Goal: Task Accomplishment & Management: Manage account settings

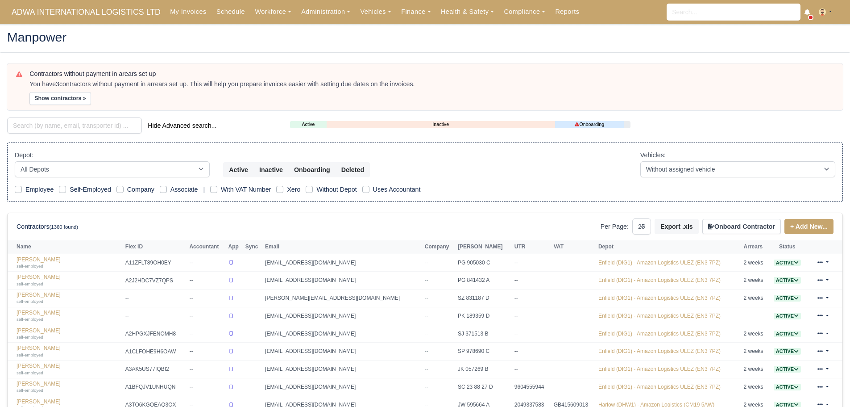
select select "25"
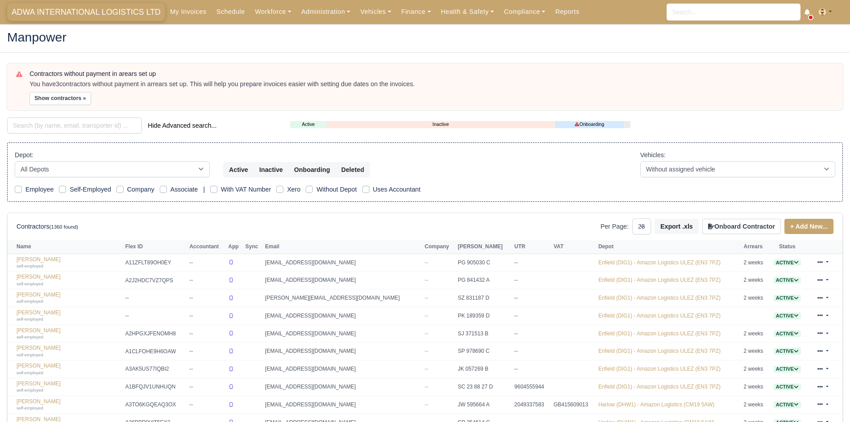
click at [108, 11] on span "ADWA INTERNATIONAL LOGISTICS LTD" at bounding box center [86, 12] width 158 height 18
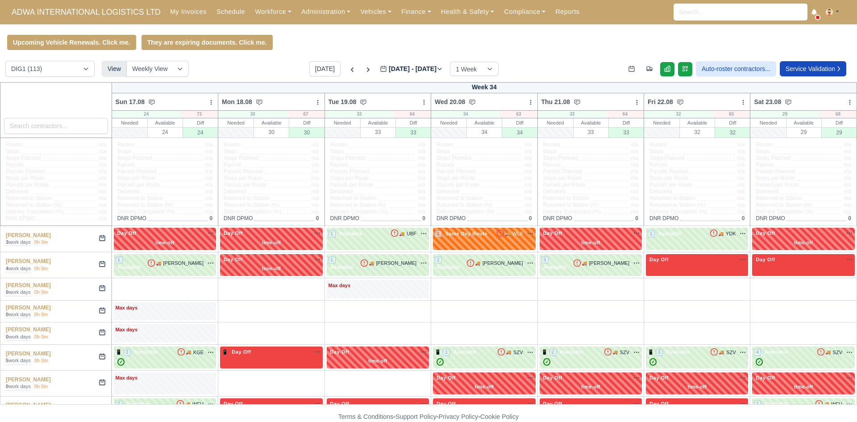
type input "2025-08-17"
click at [70, 68] on select "DIG1 (113) DHW1 (59)" at bounding box center [49, 69] width 89 height 16
select select "2"
click at [5, 62] on select "DIG1 (113) DHW1 (59)" at bounding box center [49, 69] width 89 height 16
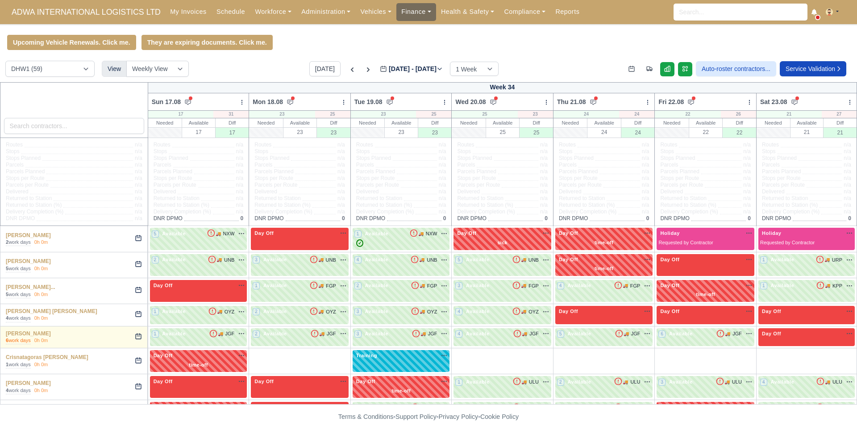
click at [396, 7] on link "Finance" at bounding box center [416, 11] width 40 height 17
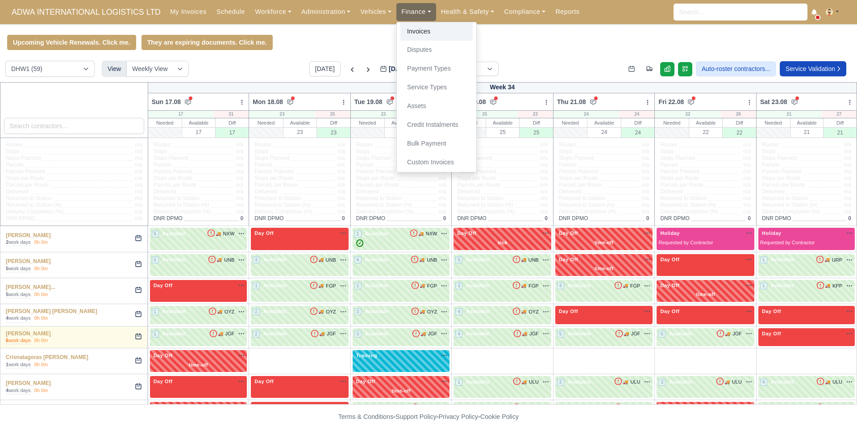
click at [400, 28] on link "Invoices" at bounding box center [436, 31] width 72 height 19
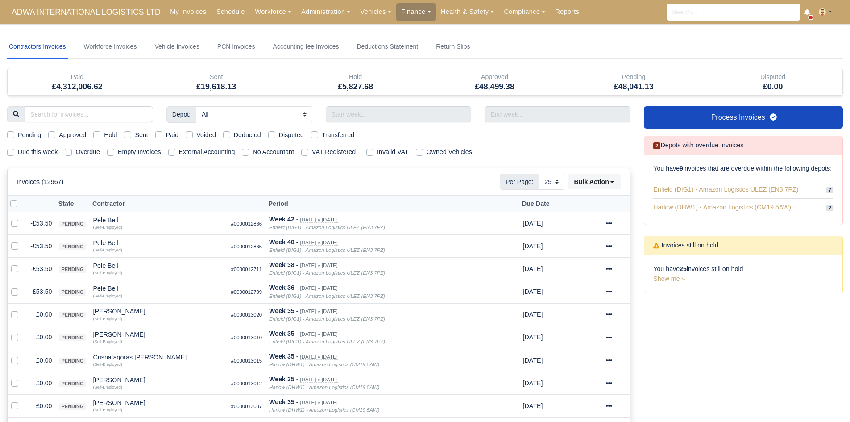
select select "25"
click at [445, 110] on input "text" at bounding box center [399, 114] width 146 height 16
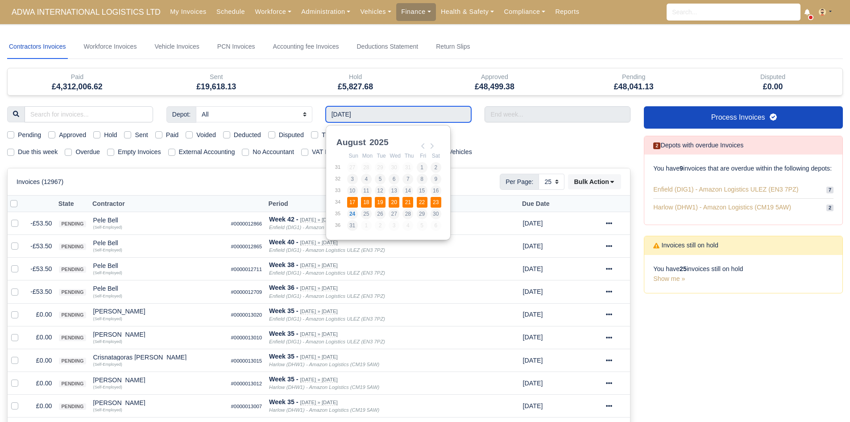
type input "17/08/2025 - 23/08/2025"
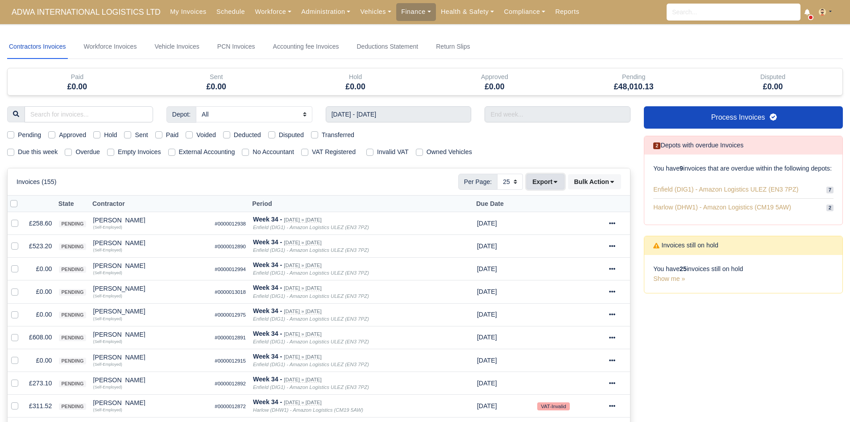
click at [537, 179] on button "Export" at bounding box center [546, 181] width 38 height 15
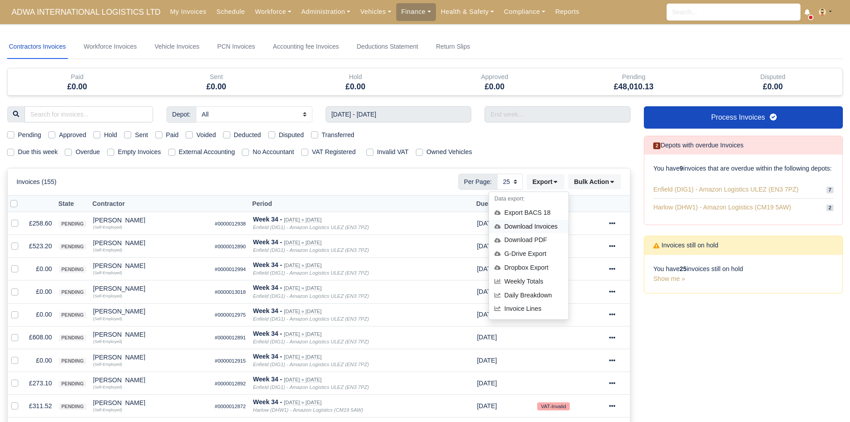
click at [538, 220] on div "Download Invoices" at bounding box center [528, 227] width 79 height 14
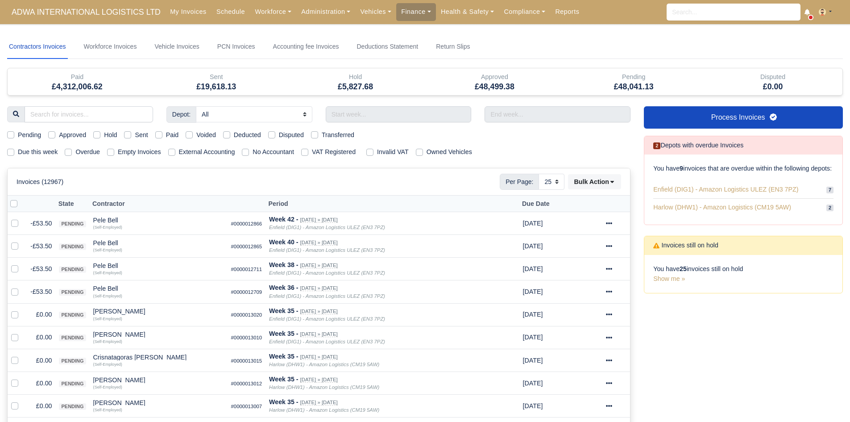
select select "25"
click at [262, 0] on div "My Invoices Schedule Workforce Manpower Expiring Documents Leave Requests Daily…" at bounding box center [504, 12] width 678 height 24
click at [261, 5] on link "Workforce" at bounding box center [273, 11] width 46 height 17
click at [269, 29] on link "Manpower" at bounding box center [290, 31] width 72 height 19
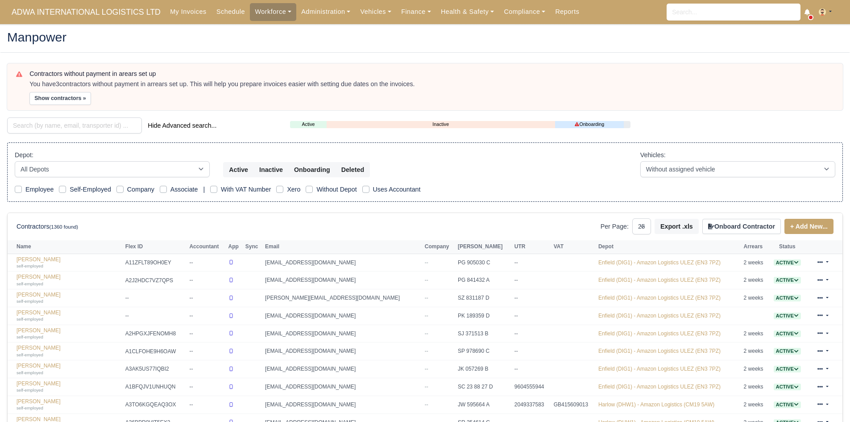
select select "25"
click at [75, 124] on input "search" at bounding box center [74, 125] width 135 height 16
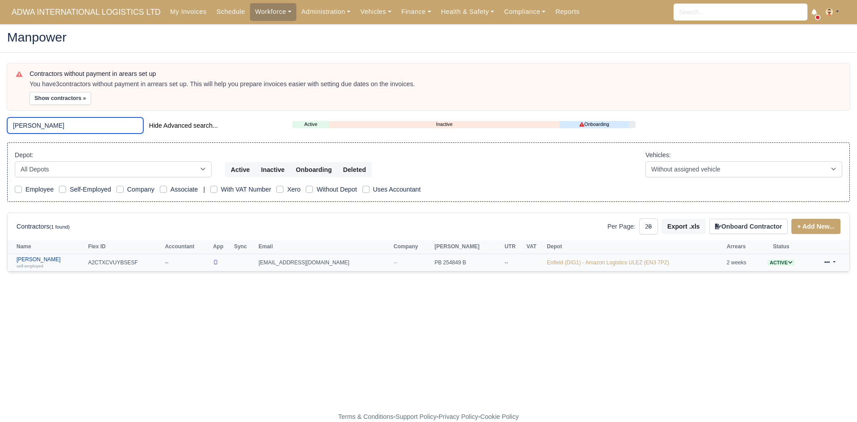
type input "marv"
click at [52, 258] on link "Marvin Adegbesan self-employed" at bounding box center [50, 262] width 67 height 13
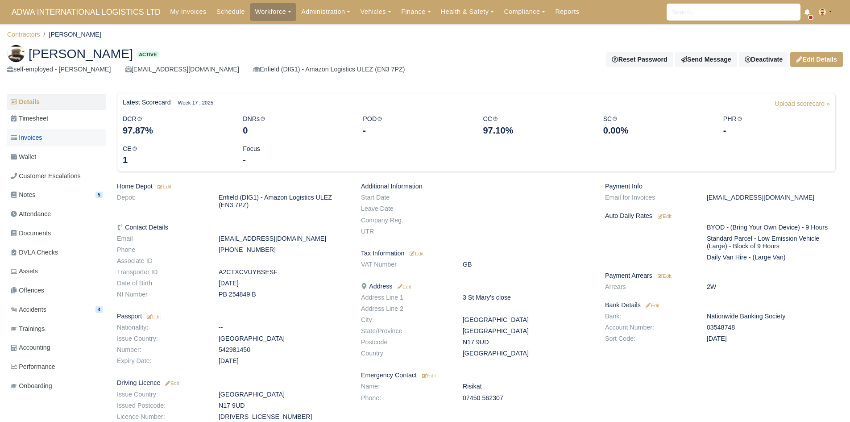
click at [69, 143] on link "Invoices" at bounding box center [56, 137] width 99 height 17
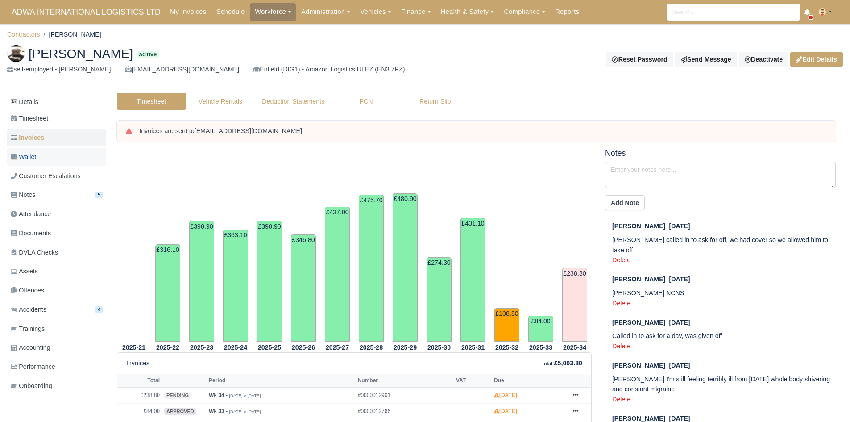
click at [58, 157] on link "Wallet" at bounding box center [56, 156] width 99 height 17
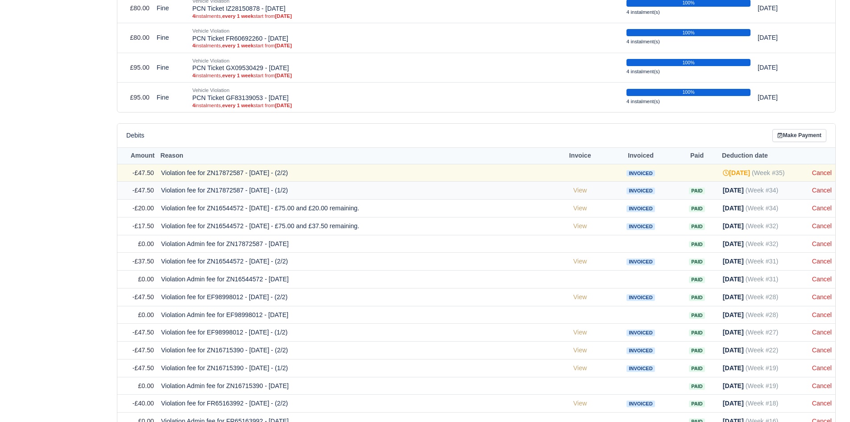
scroll to position [795, 0]
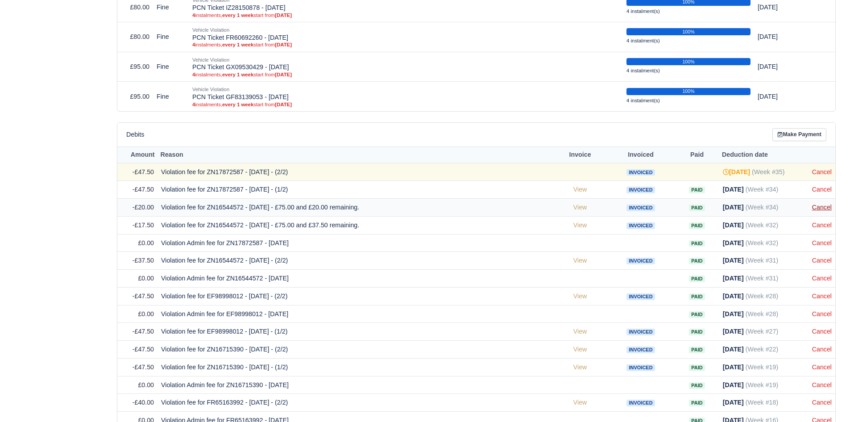
click at [830, 206] on link "Cancel" at bounding box center [822, 207] width 20 height 7
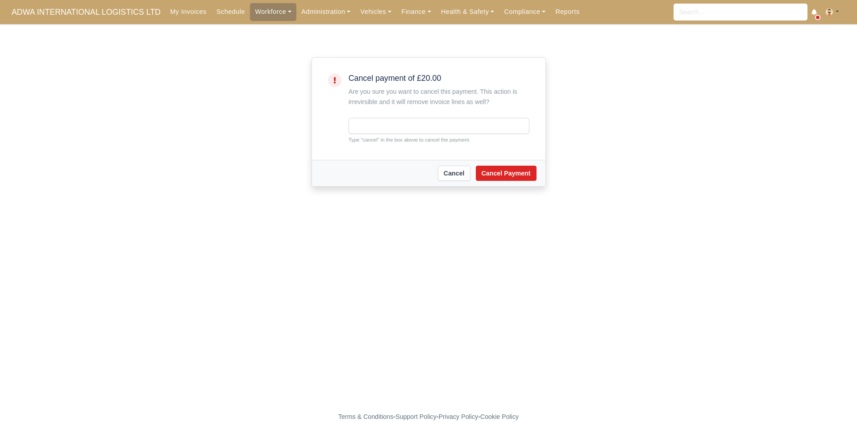
click at [411, 117] on div "Cancel payment of £20.00 Are you sure you want to cancel this payment. This act…" at bounding box center [439, 109] width 181 height 70
click at [404, 125] on input "text" at bounding box center [439, 126] width 181 height 16
type input "cancel"
click at [497, 173] on button "Cancel Payment" at bounding box center [506, 173] width 61 height 15
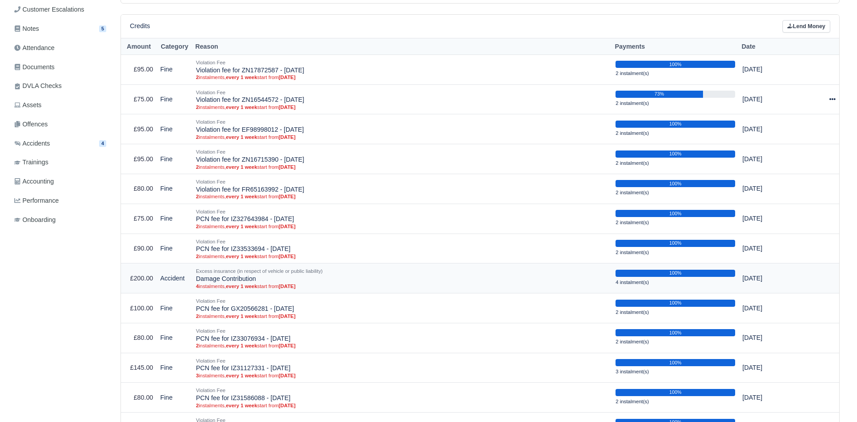
scroll to position [133, 0]
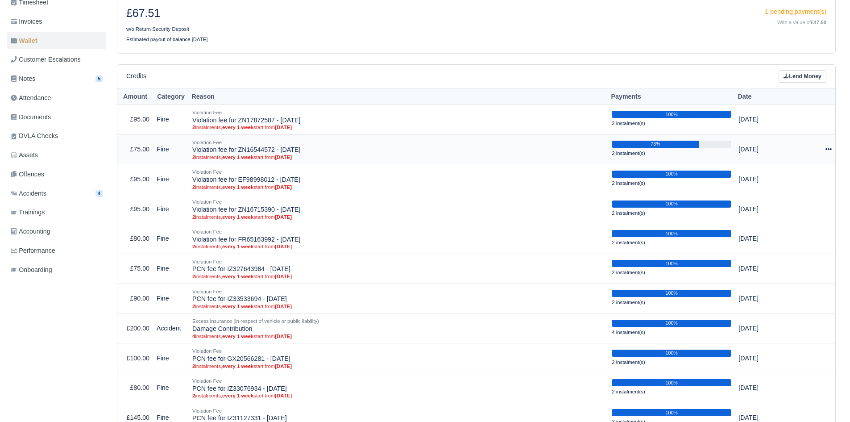
click at [830, 146] on icon at bounding box center [829, 149] width 6 height 6
click at [805, 172] on button "Make Payment" at bounding box center [792, 177] width 79 height 14
select select "4950"
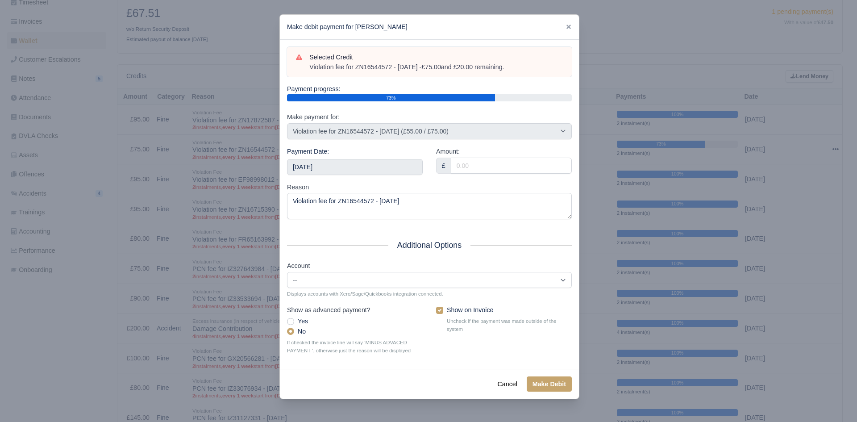
drag, startPoint x: 522, startPoint y: 68, endPoint x: 310, endPoint y: 68, distance: 212.5
click at [310, 68] on div "Violation fee for ZN16544572 - 11/07/2025 - £75.00 and £20.00 remaining." at bounding box center [436, 67] width 254 height 9
copy div "Violation fee for ZN16544572 - 11/07/2025 - £75.00 and £20.00 remaining."
click at [321, 162] on input "2025-08-30" at bounding box center [355, 167] width 136 height 16
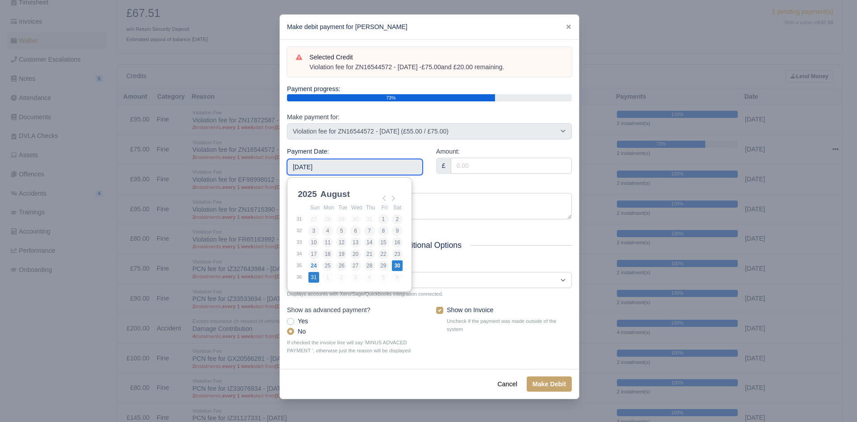
type input "2025-08-31"
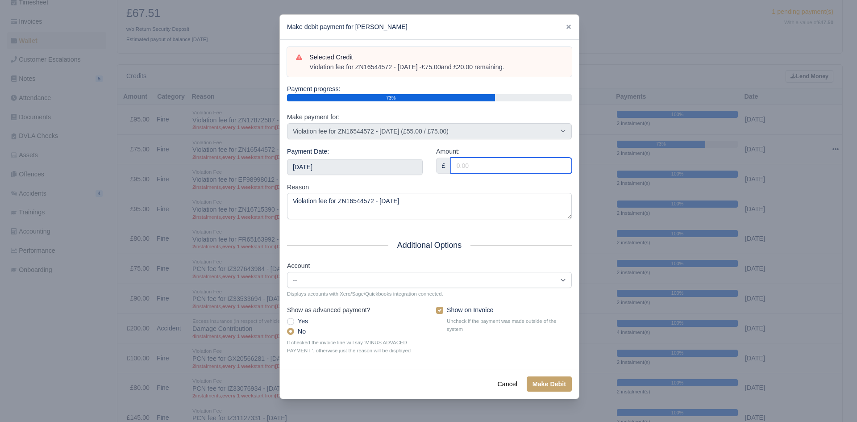
click at [488, 169] on input "Amount:" at bounding box center [511, 166] width 121 height 16
type input "20.00"
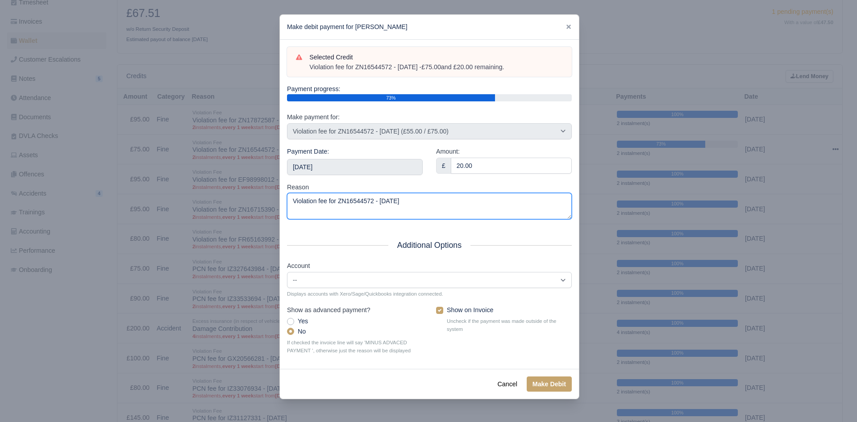
drag, startPoint x: 449, startPoint y: 196, endPoint x: 285, endPoint y: 212, distance: 164.2
click at [285, 212] on div "Selected Credit Violation fee for ZN16544572 - 11/07/2025 - £75.00 and £20.00 r…" at bounding box center [429, 204] width 299 height 329
paste textarea "- £75.00 and £20.00 remaining."
type textarea "Violation fee for ZN16544572 - 11/07/2025 - £75.00 and £20.00 remaining."
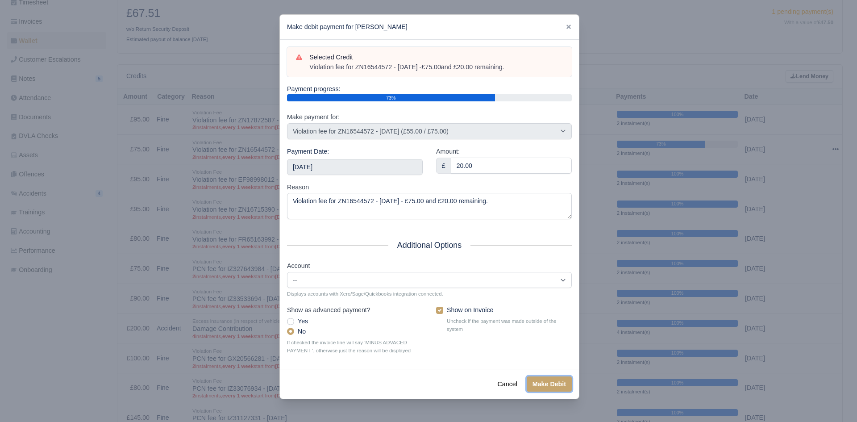
click at [560, 391] on button "Make Debit" at bounding box center [549, 383] width 45 height 15
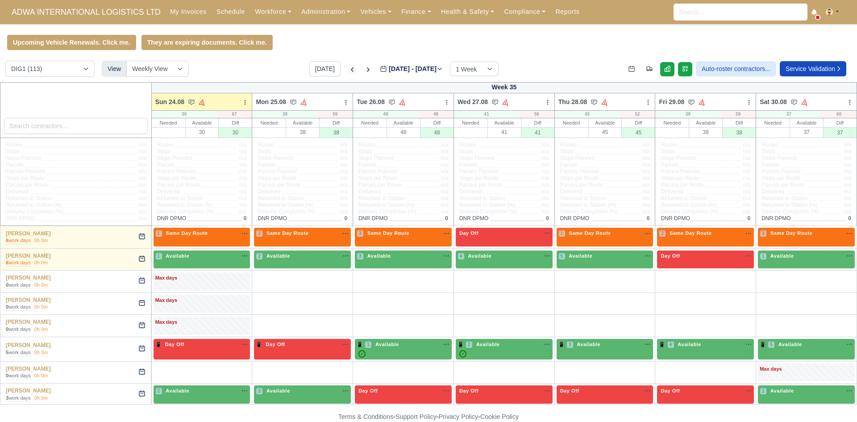
click at [348, 74] on icon at bounding box center [352, 69] width 9 height 9
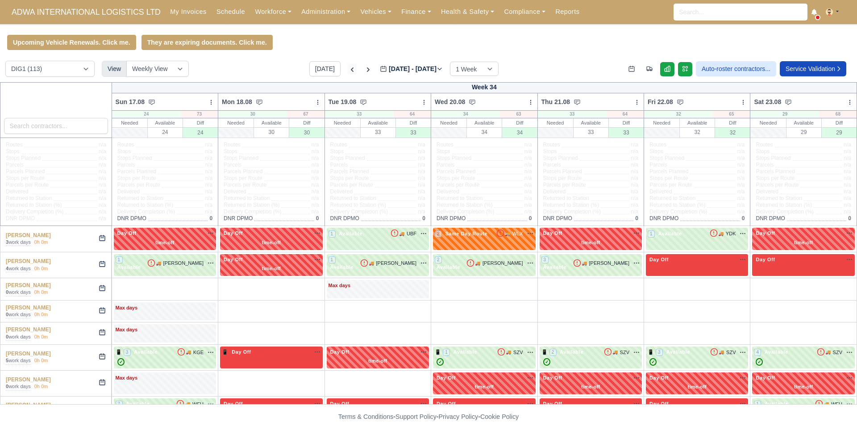
type input "[DATE]"
click at [65, 70] on select "DIG1 (113) DHW1 (59)" at bounding box center [49, 69] width 89 height 16
select select "2"
click at [5, 62] on select "DIG1 (113) DHW1 (59)" at bounding box center [49, 69] width 89 height 16
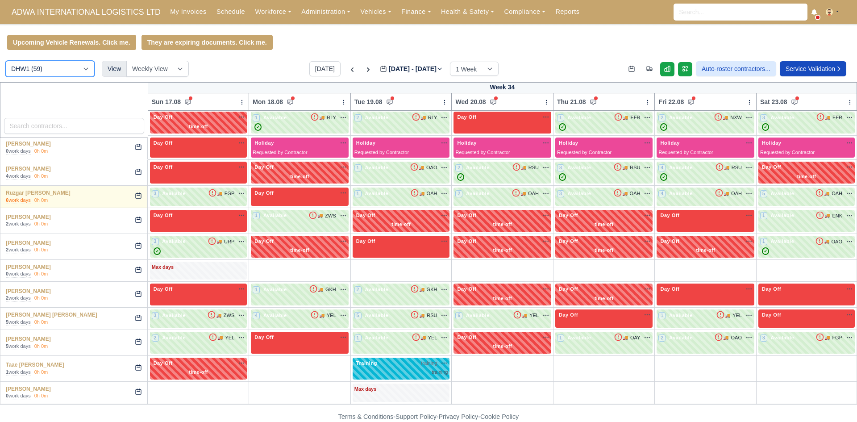
scroll to position [1002, 0]
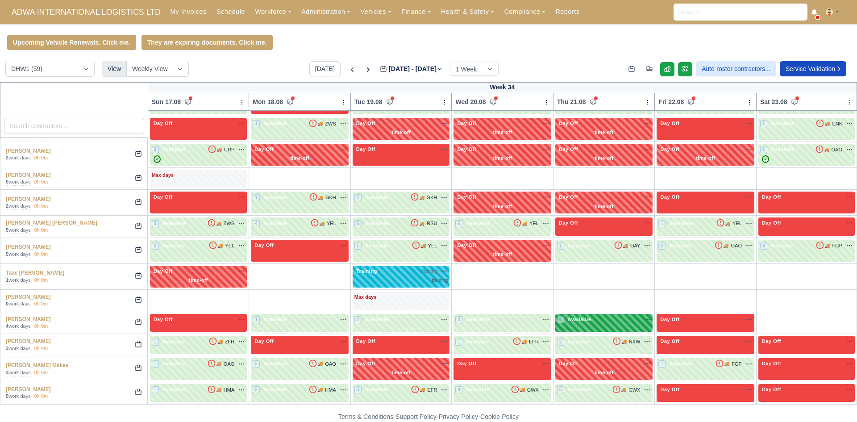
click at [569, 330] on div "4 Available" at bounding box center [604, 323] width 98 height 18
select select "2"
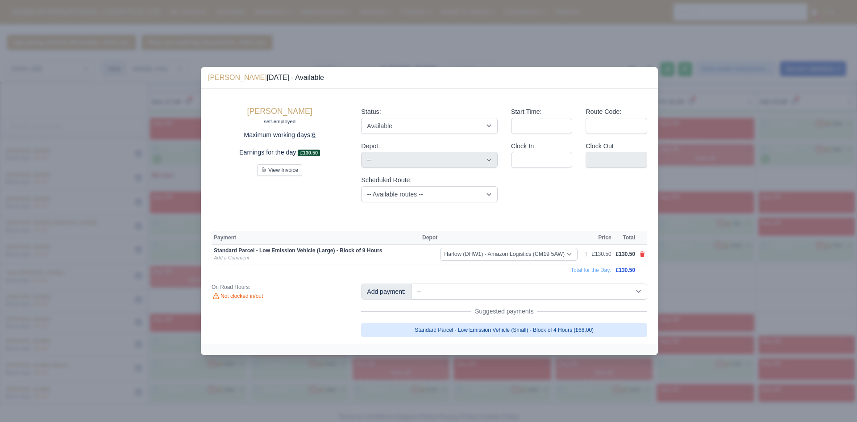
click at [611, 327] on link "Standard Parcel - Low Emission Vehicle (Small) - Block of 4 Hours (£68.00)" at bounding box center [504, 330] width 286 height 14
select select "2"
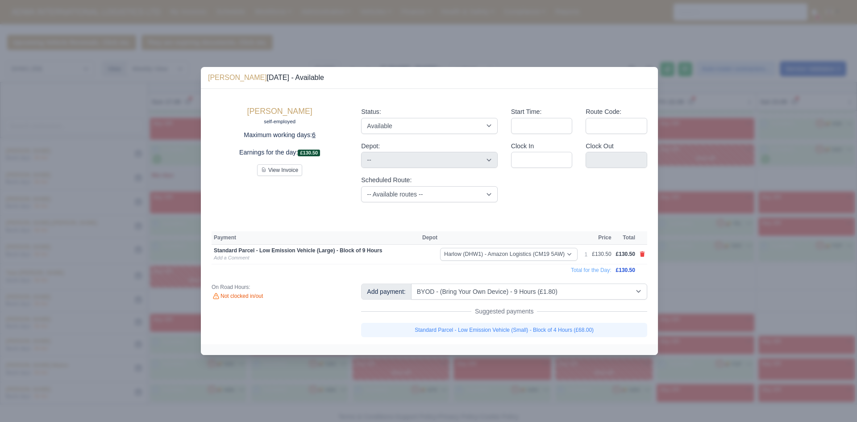
select select "2"
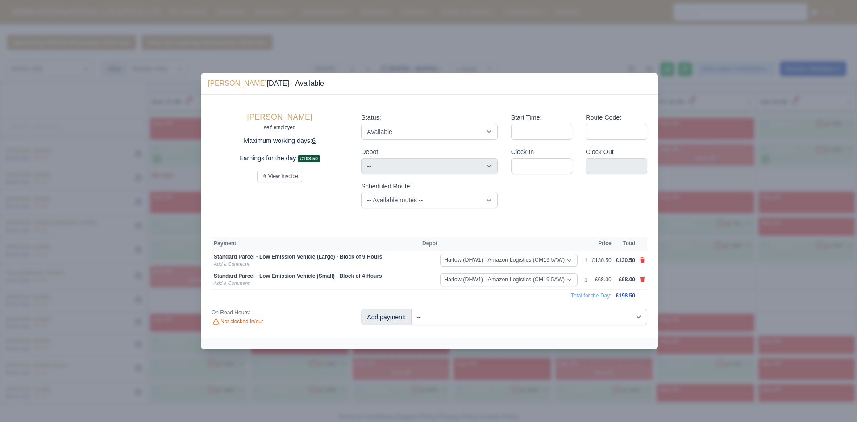
click at [712, 291] on div at bounding box center [428, 211] width 857 height 422
